Goal: Task Accomplishment & Management: Complete application form

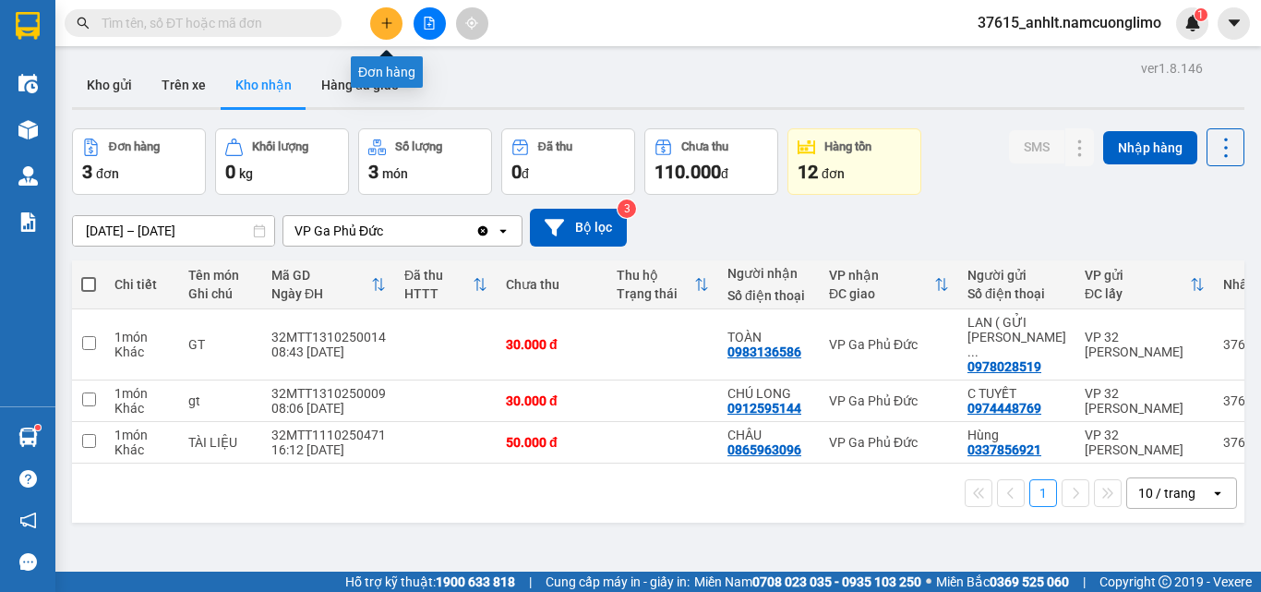
click at [381, 26] on icon "plus" at bounding box center [386, 23] width 13 height 13
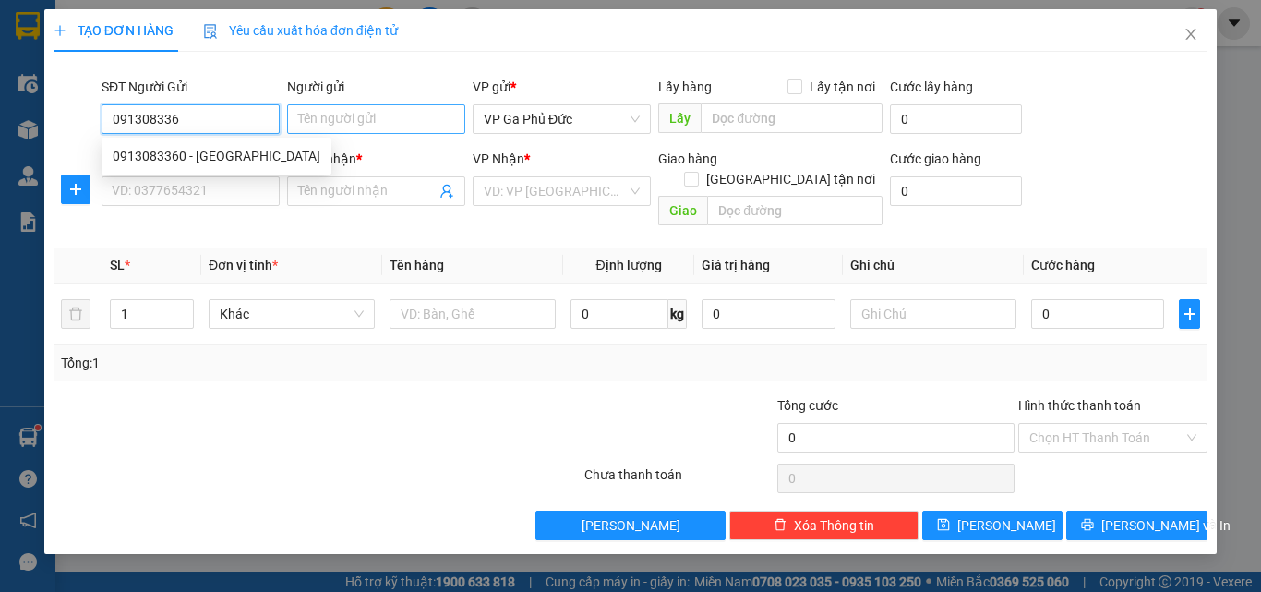
type input "0913083360"
click at [246, 149] on div "0913083360 - [GEOGRAPHIC_DATA]" at bounding box center [217, 156] width 208 height 20
type input "[PERSON_NAME]"
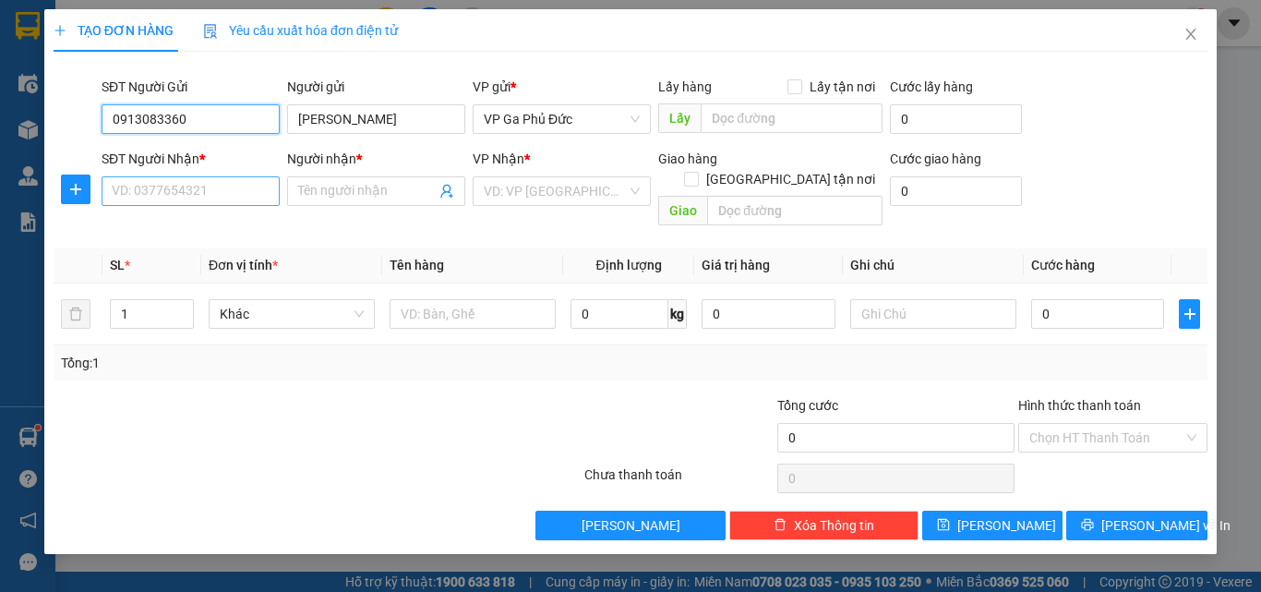
type input "0913083360"
click at [241, 177] on input "SĐT Người Nhận *" at bounding box center [191, 191] width 178 height 30
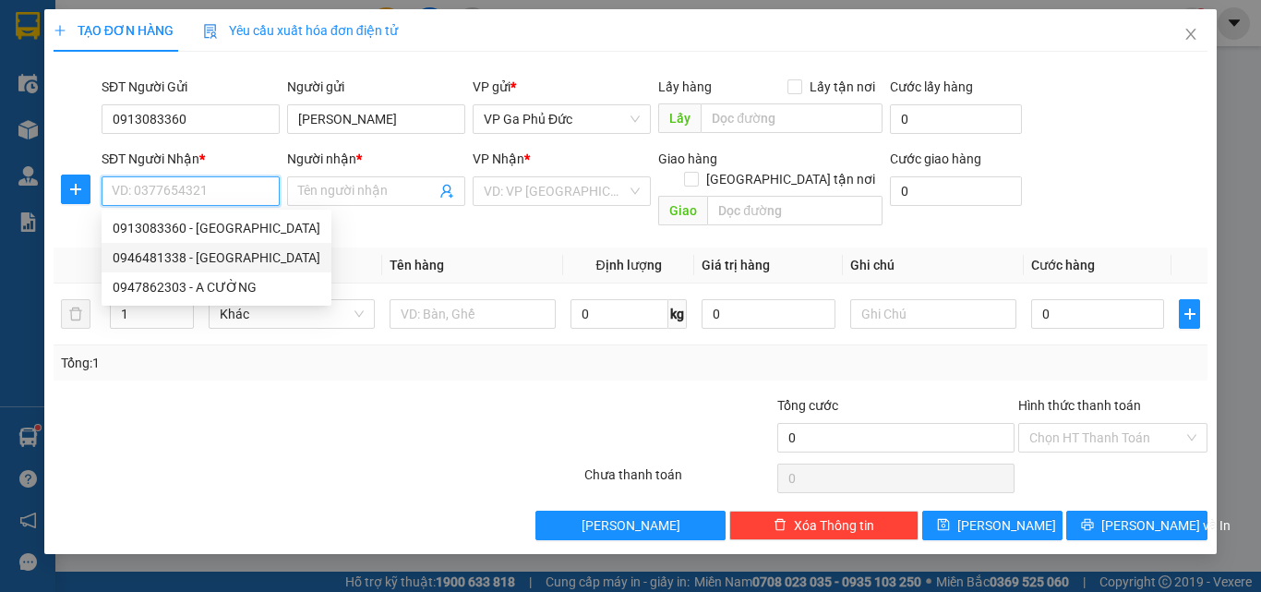
click at [209, 259] on div "0946481338 - [GEOGRAPHIC_DATA]" at bounding box center [217, 257] width 208 height 20
type input "0946481338"
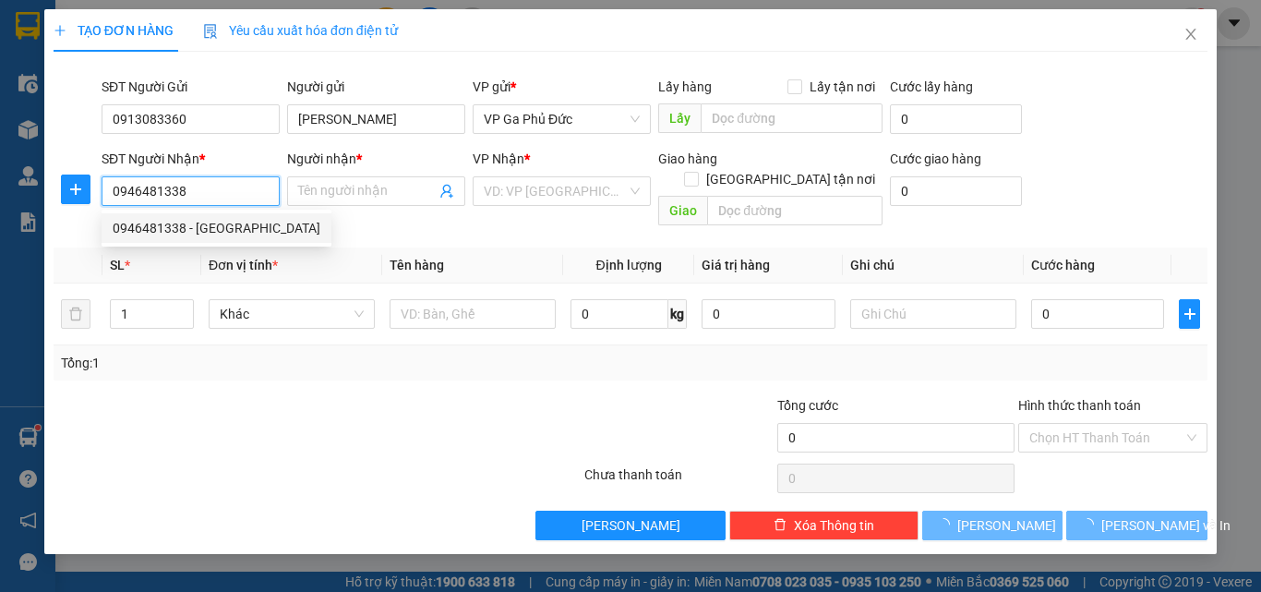
type input "HÀ"
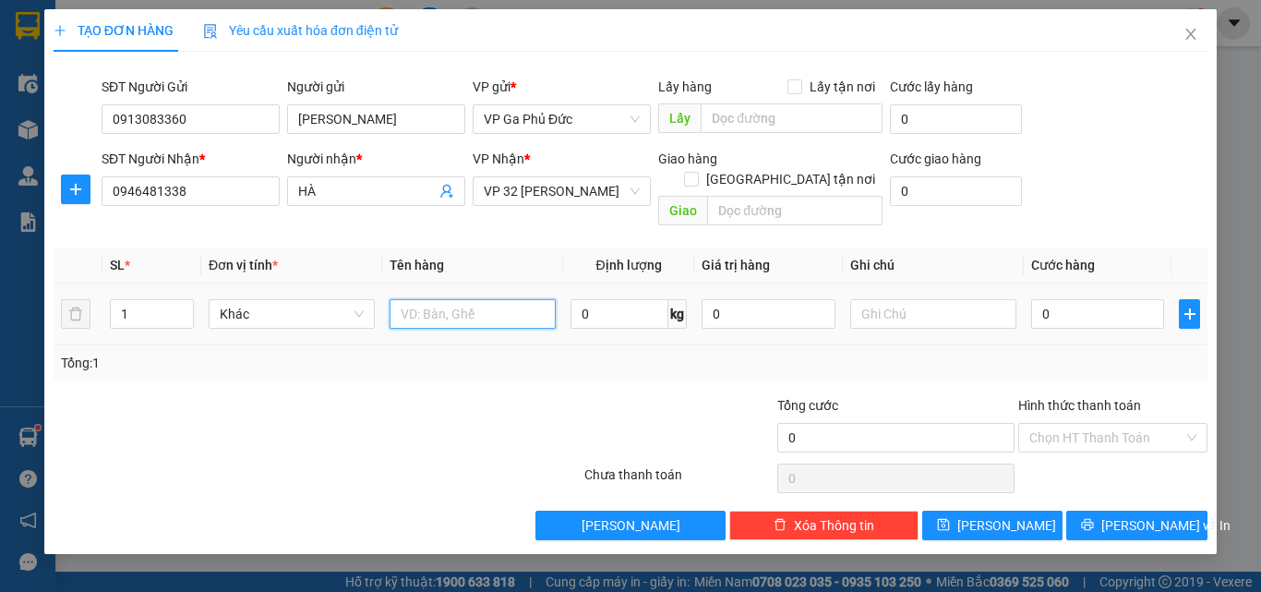
click at [501, 299] on input "text" at bounding box center [473, 314] width 166 height 30
type input "HS"
type input "3"
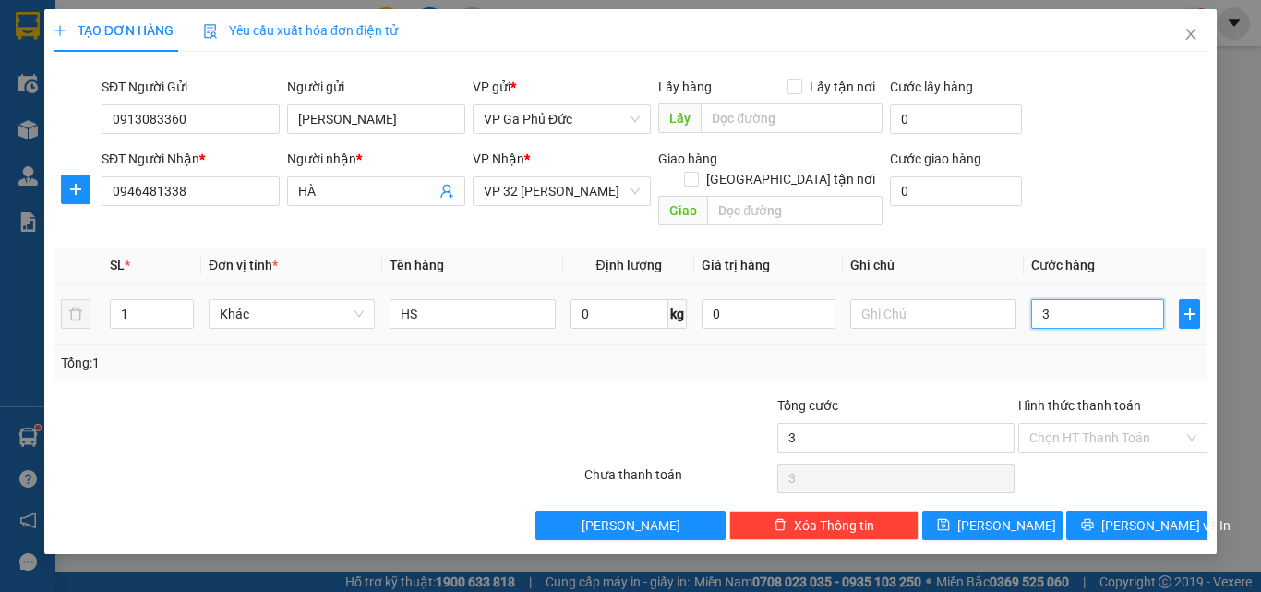
type input "30"
type input "300"
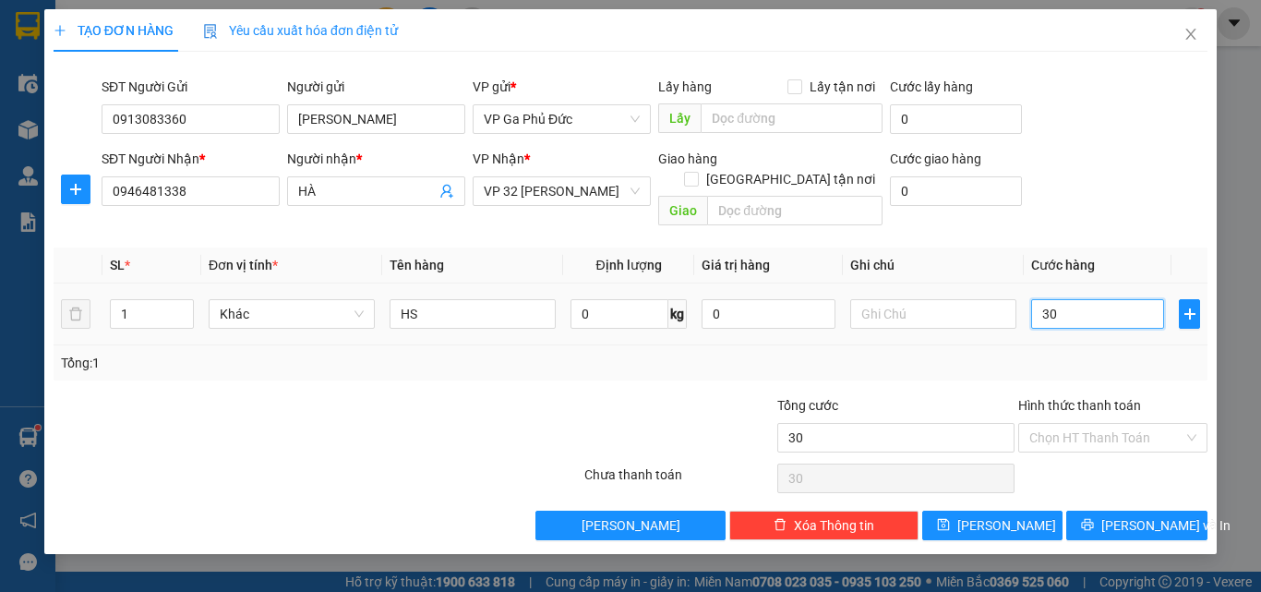
type input "300"
type input "3.000"
type input "30.000"
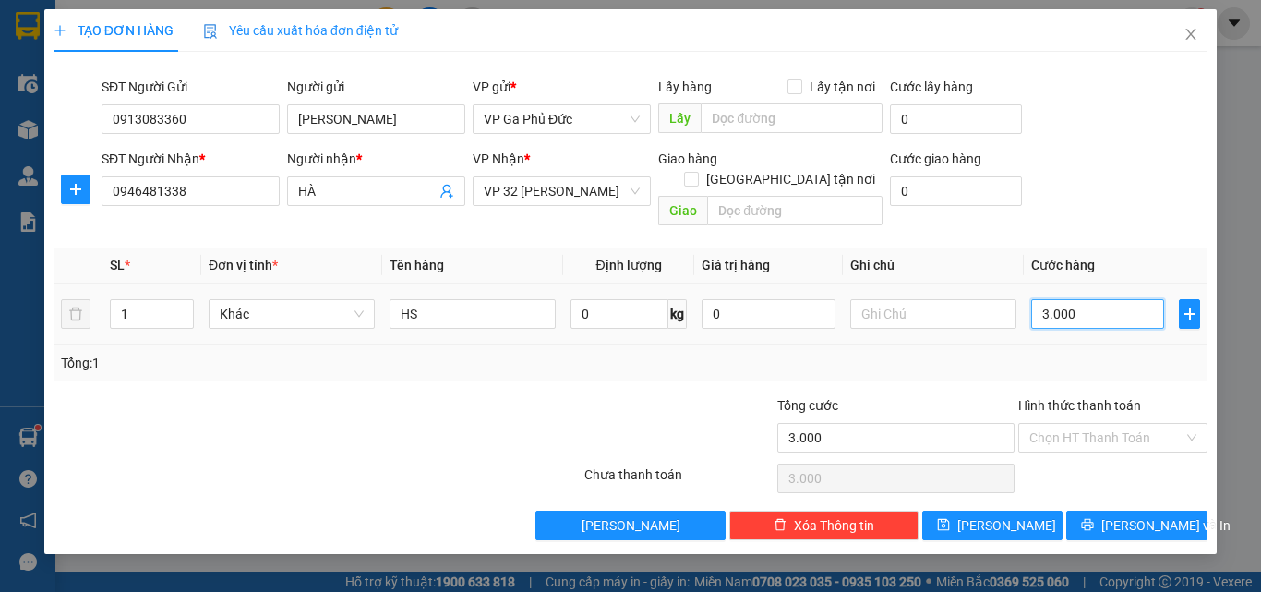
type input "30.000"
click at [1131, 424] on input "Hình thức thanh toán" at bounding box center [1107, 438] width 154 height 28
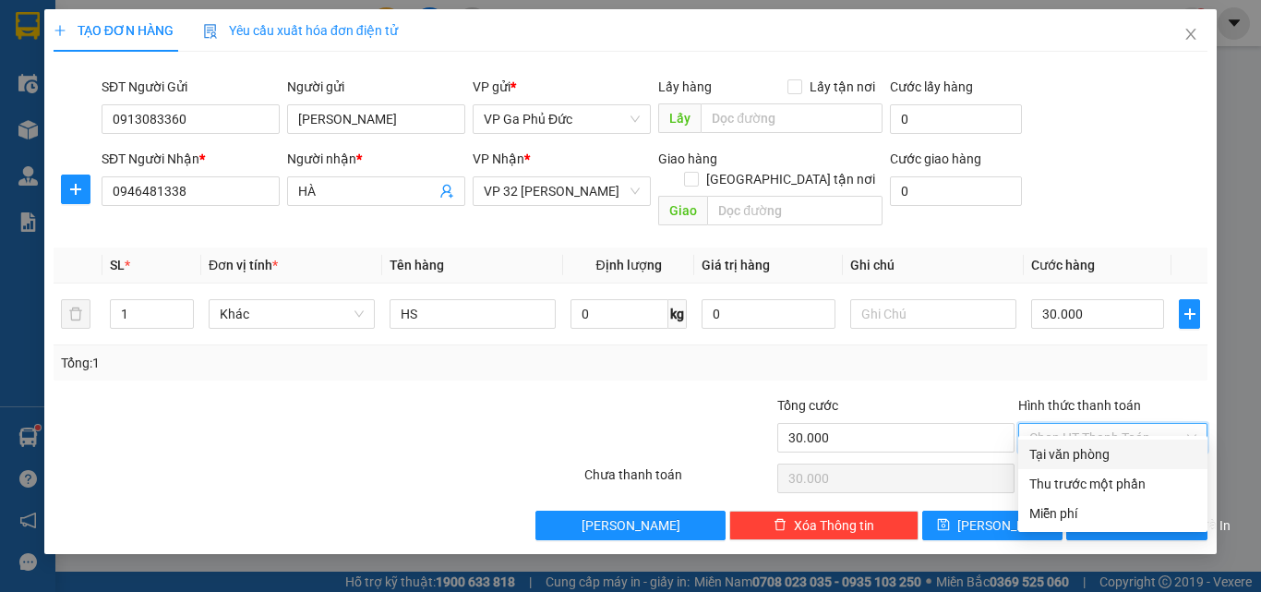
click at [1109, 456] on div "Tại văn phòng" at bounding box center [1113, 454] width 167 height 20
type input "0"
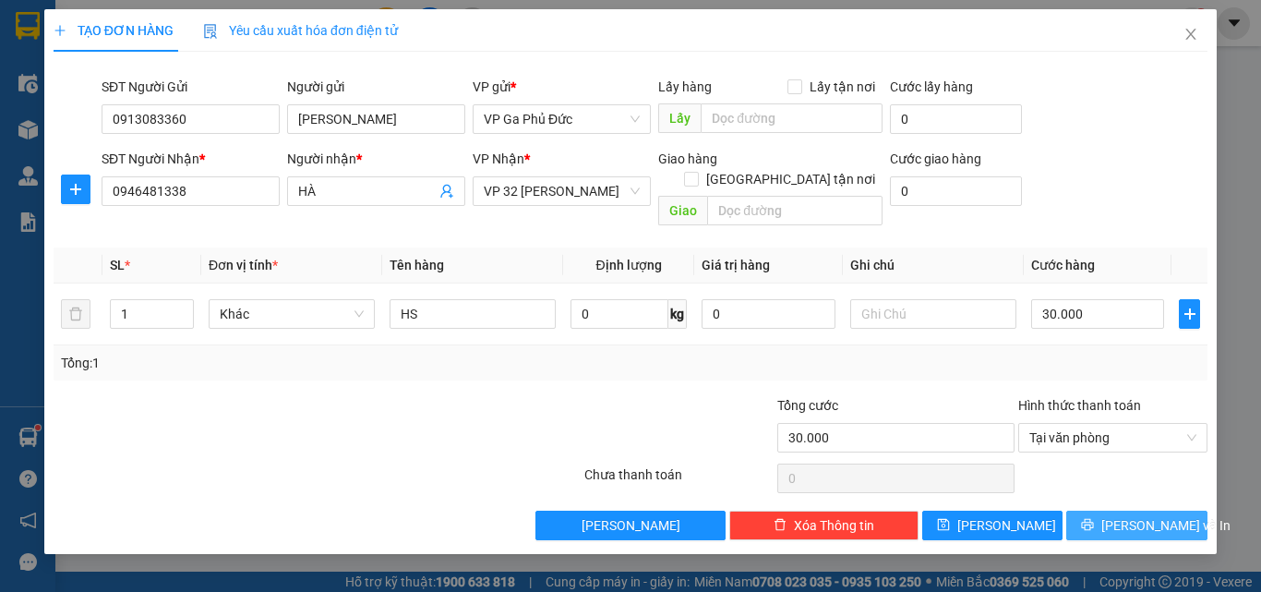
click at [1136, 515] on span "[PERSON_NAME] và In" at bounding box center [1166, 525] width 129 height 20
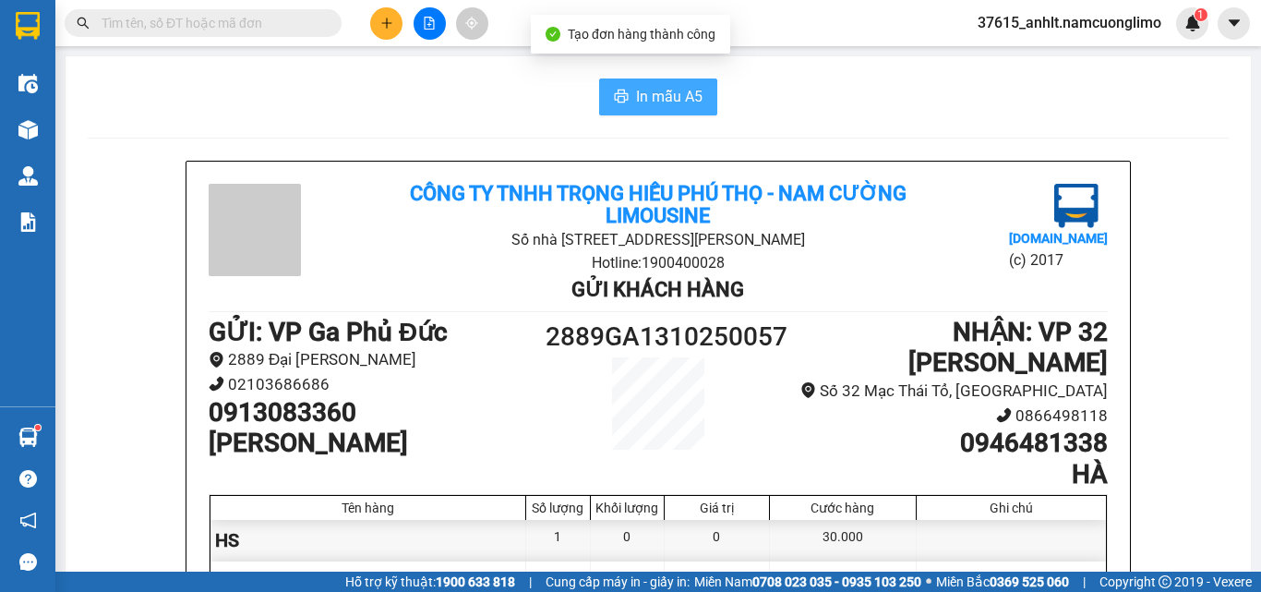
click at [683, 97] on span "In mẫu A5" at bounding box center [669, 96] width 66 height 23
